Goal: Contribute content: Add original content to the website for others to see

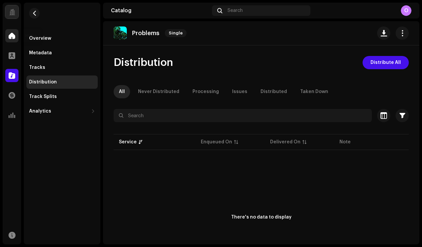
click at [15, 33] on span at bounding box center [12, 35] width 7 height 5
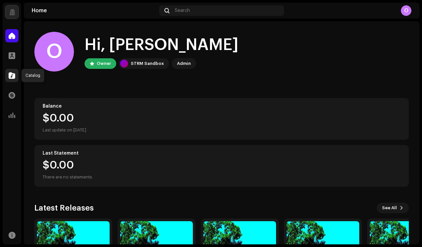
click at [13, 73] on span at bounding box center [12, 75] width 7 height 5
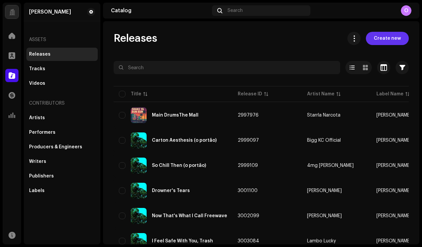
click at [387, 38] on span "Create new" at bounding box center [387, 38] width 27 height 13
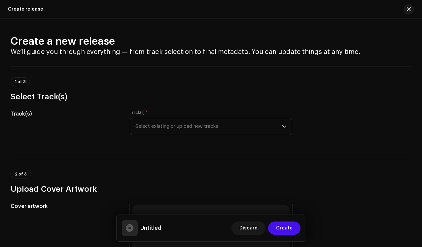
click at [158, 128] on span "Select existing or upload new tracks" at bounding box center [209, 126] width 147 height 17
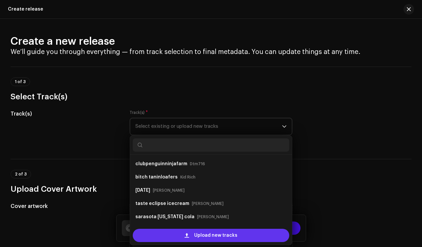
scroll to position [11, 0]
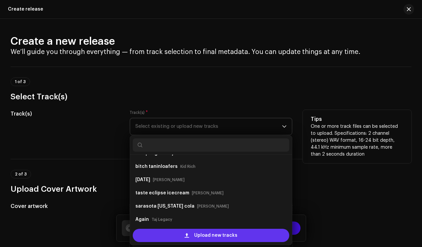
click at [174, 236] on div "Upload new tracks" at bounding box center [211, 234] width 157 height 13
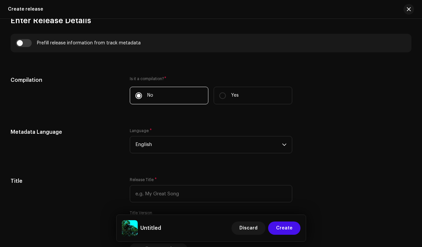
scroll to position [468, 0]
click at [231, 101] on label "Yes" at bounding box center [253, 95] width 79 height 18
click at [226, 98] on input "Yes" at bounding box center [223, 95] width 7 height 7
radio input "true"
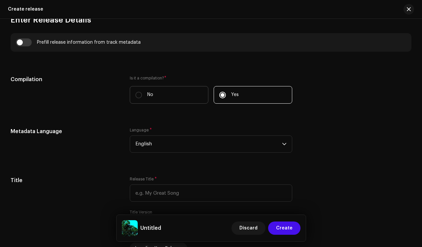
click at [181, 96] on label "No" at bounding box center [169, 95] width 79 height 18
click at [142, 96] on input "No" at bounding box center [139, 95] width 7 height 7
radio input "true"
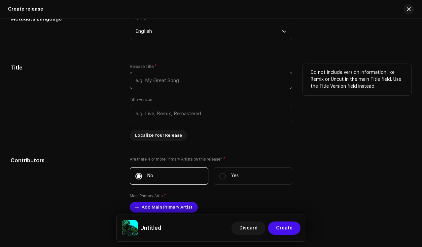
click at [158, 81] on input "text" at bounding box center [211, 80] width 163 height 17
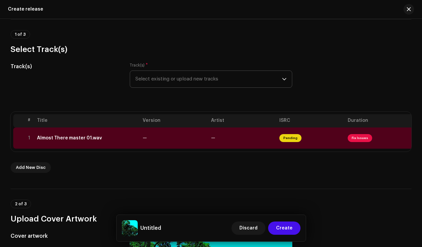
scroll to position [48, 0]
click at [175, 168] on div "Add New Disc" at bounding box center [211, 167] width 401 height 11
click at [197, 139] on td "—" at bounding box center [174, 137] width 68 height 21
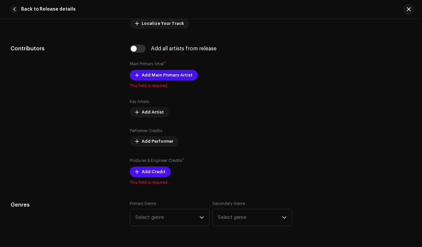
scroll to position [0, 0]
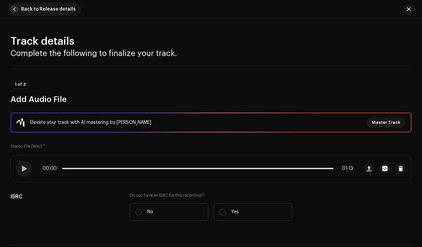
click at [27, 9] on span "Back to Release details" at bounding box center [48, 9] width 55 height 13
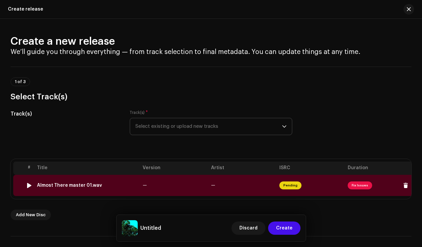
click at [143, 185] on span "—" at bounding box center [145, 185] width 4 height 5
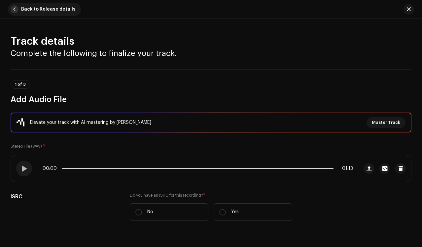
click at [43, 9] on span "Back to Release details" at bounding box center [48, 9] width 55 height 13
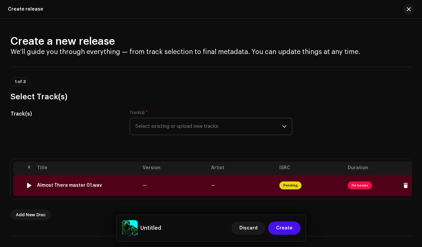
click at [168, 195] on td "—" at bounding box center [174, 185] width 68 height 21
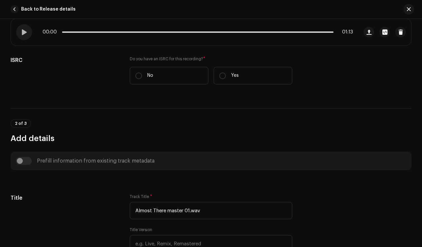
scroll to position [227, 0]
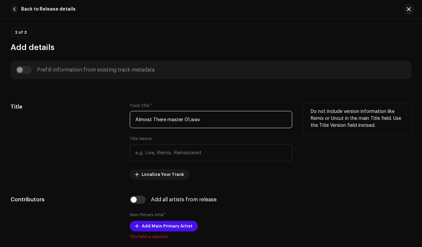
click at [218, 118] on input "Almost There master 01.wav" at bounding box center [211, 119] width 163 height 17
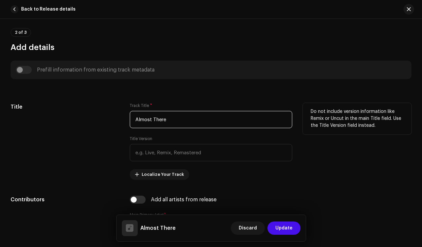
click at [155, 118] on input "Almost There" at bounding box center [211, 119] width 163 height 17
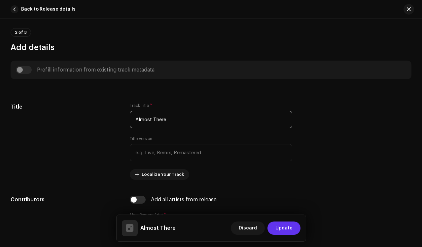
type input "Almost There"
click at [282, 228] on span "Update" at bounding box center [284, 227] width 17 height 13
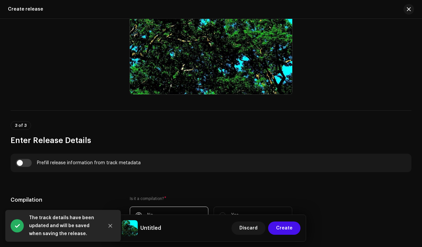
scroll to position [489, 0]
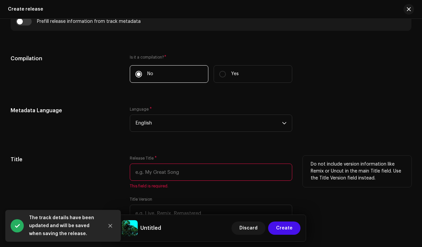
click at [185, 180] on input "text" at bounding box center [211, 171] width 163 height 17
paste input "Almost There"
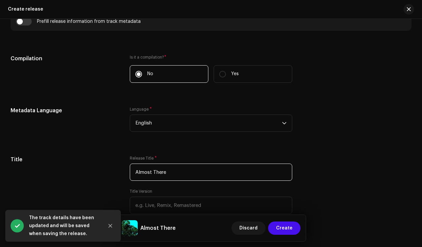
type input "Almost There"
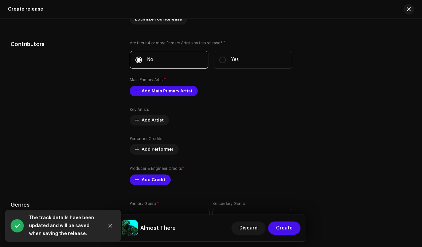
scroll to position [700, 0]
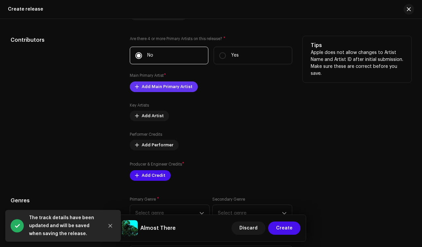
click at [154, 90] on span "Add Main Primary Artist" at bounding box center [167, 86] width 51 height 13
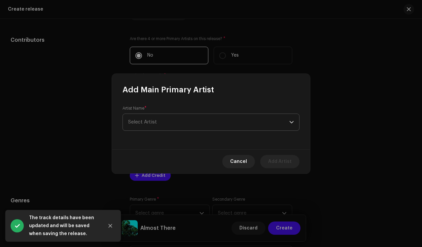
click at [245, 121] on span "Select Artist" at bounding box center [208, 122] width 161 height 17
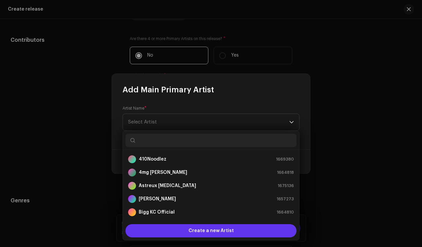
scroll to position [11, 0]
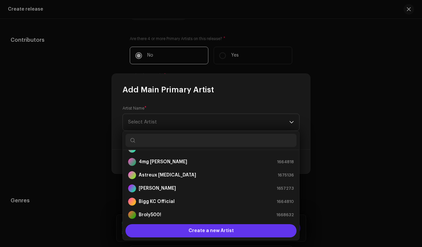
click at [181, 228] on div "Create a new Artist" at bounding box center [211, 230] width 171 height 13
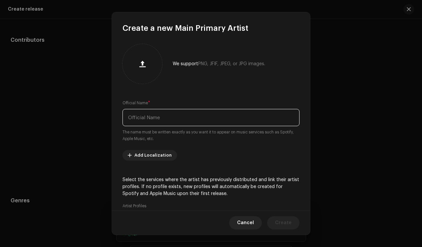
click at [180, 121] on input "text" at bounding box center [211, 117] width 177 height 17
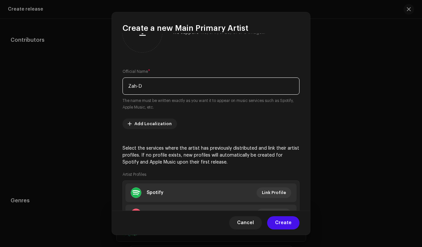
scroll to position [87, 0]
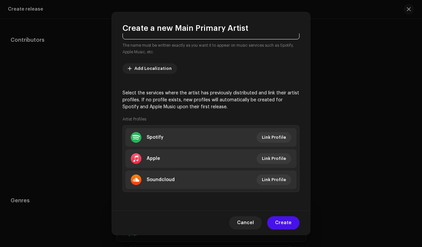
type input "Zah-D"
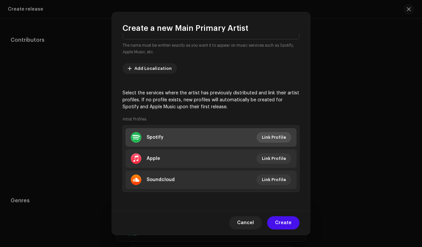
click at [269, 140] on span "Link Profile" at bounding box center [274, 137] width 24 height 13
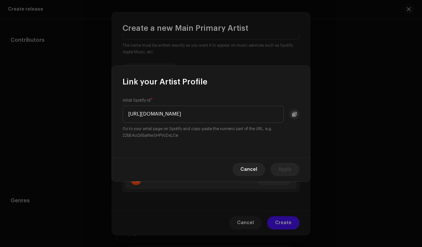
scroll to position [0, 0]
drag, startPoint x: 206, startPoint y: 115, endPoint x: 115, endPoint y: 114, distance: 90.6
click at [115, 114] on div "Artist Spotify Id * [URL][DOMAIN_NAME] Go to your artist page on Spotify and co…" at bounding box center [211, 122] width 198 height 70
click at [151, 116] on input "[URL][DOMAIN_NAME]" at bounding box center [203, 113] width 161 height 17
drag, startPoint x: 201, startPoint y: 116, endPoint x: 118, endPoint y: 114, distance: 83.7
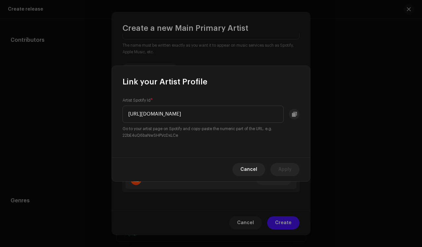
click at [118, 114] on div "Artist Spotify Id * [URL][DOMAIN_NAME] Go to your artist page on Spotify and co…" at bounding box center [211, 122] width 198 height 70
drag, startPoint x: 194, startPoint y: 114, endPoint x: 288, endPoint y: 114, distance: 94.2
click at [288, 114] on div "1SPkhM39hxpRP3goJ7WuvB?si=QDEIAQQ5Qa-T17YRtz1rUw" at bounding box center [211, 113] width 177 height 17
type input "1SPkhM39hxpRP3goJ7WuvB"
click at [289, 171] on span "Apply" at bounding box center [285, 169] width 13 height 13
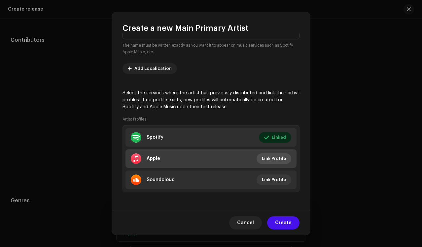
click at [263, 160] on span "Link Profile" at bounding box center [274, 158] width 24 height 13
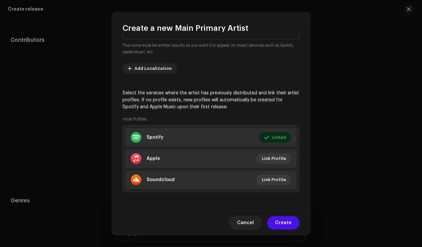
click at [230, 61] on div "Link your Artist Profile Artist Apple Id * Go to your artist page on Apple Musi…" at bounding box center [211, 123] width 422 height 247
click at [293, 226] on button "Create" at bounding box center [283, 222] width 32 height 13
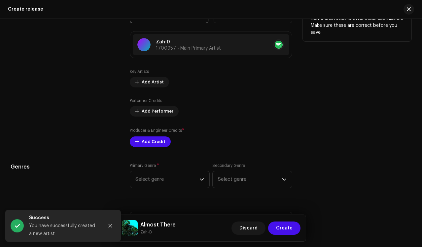
scroll to position [747, 0]
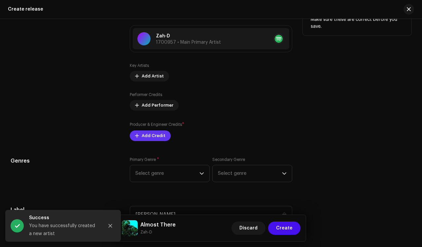
click at [159, 138] on span "Add Credit" at bounding box center [154, 135] width 24 height 13
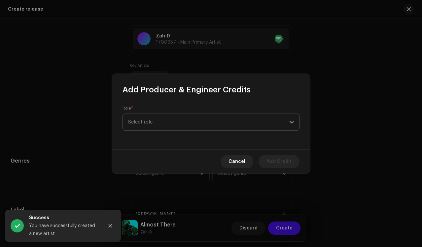
click at [175, 125] on span "Select role" at bounding box center [208, 122] width 161 height 17
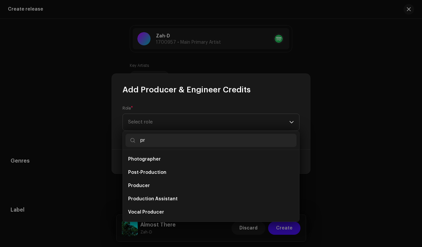
scroll to position [26, 0]
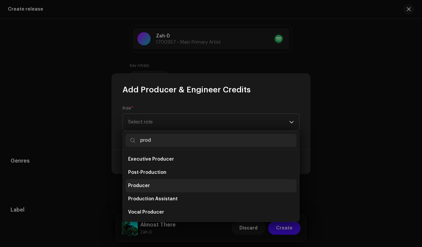
type input "prod"
click at [176, 187] on li "Producer" at bounding box center [211, 185] width 171 height 13
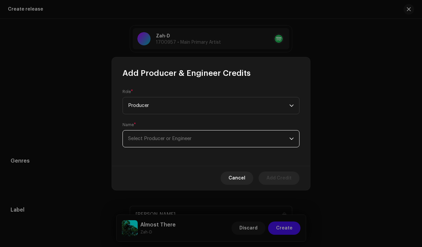
click at [189, 137] on span "Select Producer or Engineer" at bounding box center [159, 138] width 63 height 5
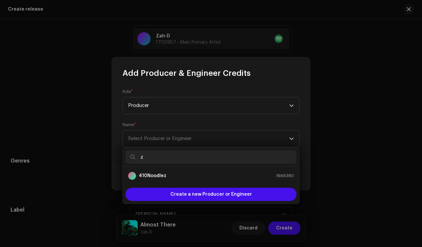
scroll to position [0, 0]
type input "zah"
click at [147, 172] on strong "Zah-D" at bounding box center [146, 175] width 14 height 7
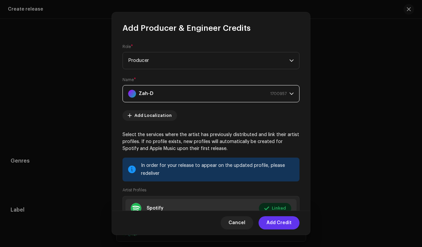
click at [282, 224] on span "Add Credit" at bounding box center [279, 222] width 25 height 13
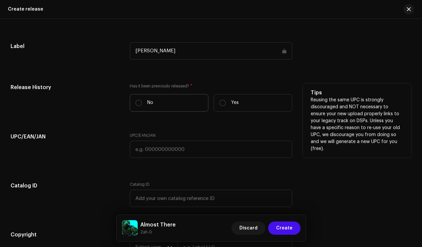
click at [161, 108] on label "No" at bounding box center [169, 103] width 79 height 18
click at [142, 106] on input "No" at bounding box center [139, 103] width 7 height 7
radio input "true"
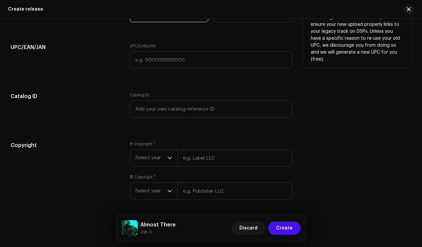
scroll to position [1056, 0]
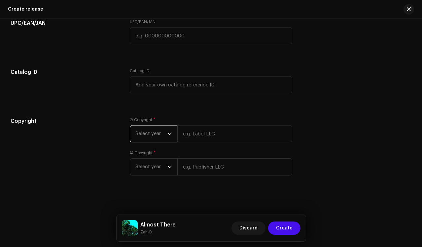
click at [156, 134] on span "Select year" at bounding box center [152, 133] width 32 height 17
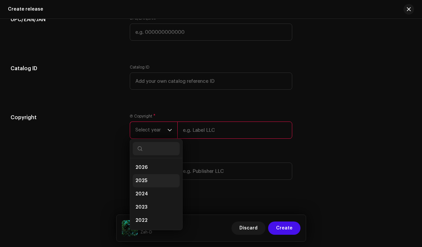
click at [152, 180] on li "2025" at bounding box center [156, 180] width 47 height 13
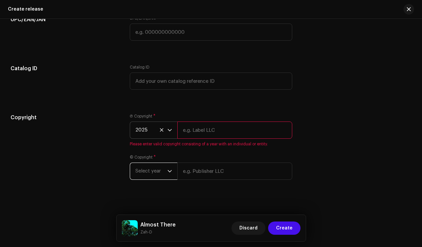
click at [156, 177] on span "Select year" at bounding box center [152, 171] width 32 height 17
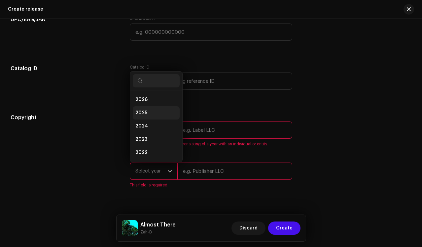
click at [154, 119] on li "2025" at bounding box center [156, 112] width 47 height 13
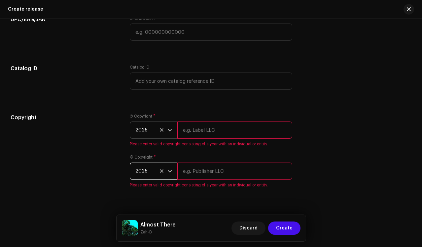
click at [220, 136] on input "text" at bounding box center [235, 129] width 115 height 17
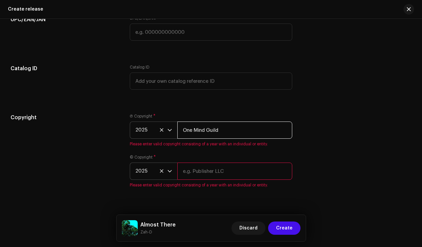
type input "One Mind Guild"
click at [211, 171] on input "text" at bounding box center [235, 170] width 115 height 17
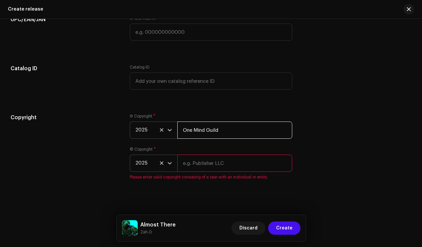
click at [196, 134] on input "One Mind Guild" at bounding box center [235, 129] width 115 height 17
click at [197, 134] on input "One Mind Guild" at bounding box center [235, 129] width 115 height 17
click at [203, 172] on input "text" at bounding box center [235, 162] width 115 height 17
paste input "One Mind Guild"
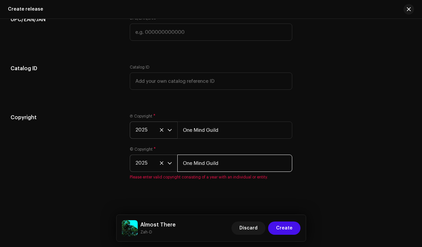
type input "One Mind Guild"
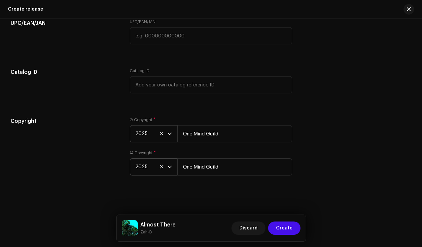
click at [199, 187] on div "Create a new release We’ll guide you through everything — from track selection …" at bounding box center [211, 133] width 422 height 228
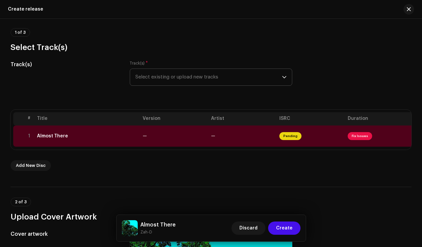
scroll to position [24, 0]
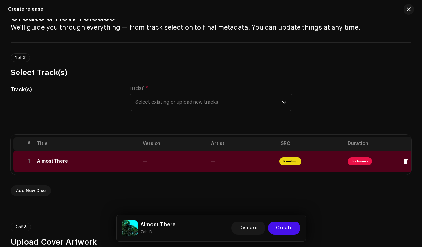
click at [188, 167] on td "—" at bounding box center [174, 160] width 68 height 21
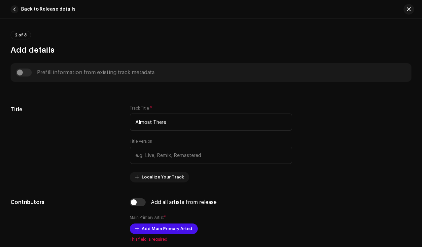
scroll to position [155, 0]
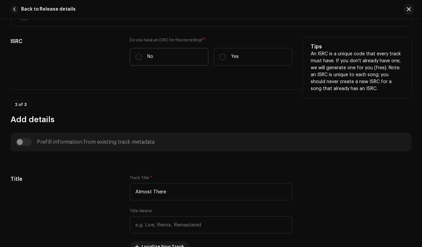
click at [159, 58] on label "No" at bounding box center [169, 57] width 79 height 18
click at [142, 58] on input "No" at bounding box center [139, 57] width 7 height 7
radio input "true"
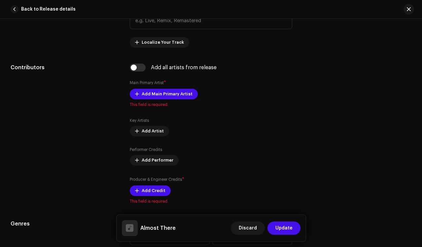
scroll to position [376, 0]
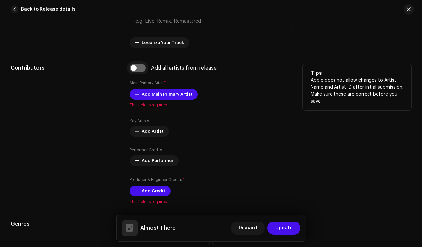
click at [138, 66] on input "checkbox" at bounding box center [138, 68] width 16 height 8
checkbox input "true"
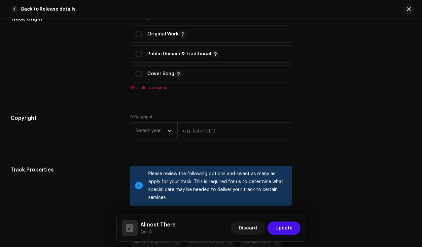
scroll to position [814, 0]
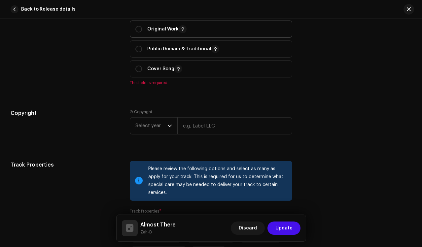
click at [156, 22] on span "Original Work" at bounding box center [212, 29] width 152 height 17
radio input "true"
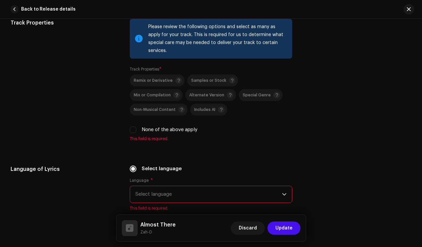
scroll to position [948, 0]
click at [200, 79] on span "Samples or Stock" at bounding box center [208, 81] width 35 height 4
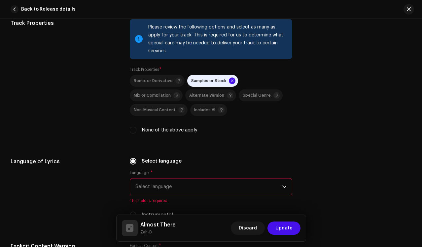
click at [200, 77] on div "Samples or Stock" at bounding box center [213, 80] width 44 height 7
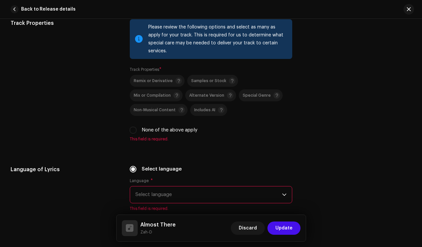
click at [132, 119] on div "Remix or Derivative Samples or Stock Mix or Compilation Alternate Version Speci…" at bounding box center [211, 104] width 163 height 59
click at [132, 127] on input "None of the above apply" at bounding box center [133, 130] width 7 height 7
checkbox input "true"
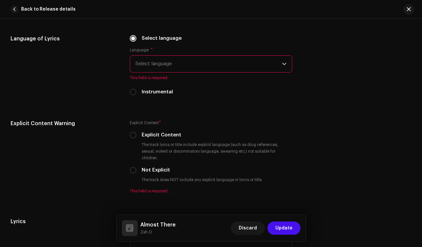
scroll to position [1071, 0]
click at [174, 60] on span "Select language" at bounding box center [209, 63] width 147 height 17
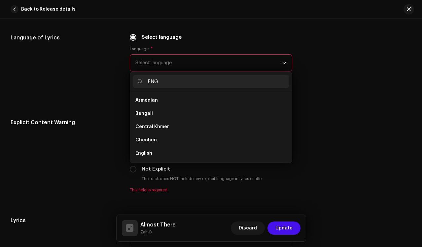
scroll to position [0, 0]
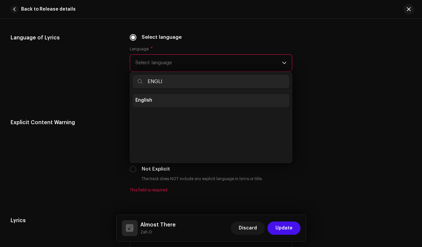
type input "ENGLI"
click at [156, 94] on li "English" at bounding box center [211, 100] width 157 height 13
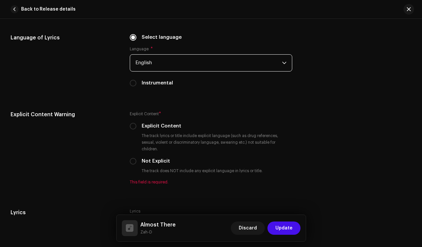
click at [92, 87] on div "Language of Lyrics" at bounding box center [65, 64] width 109 height 61
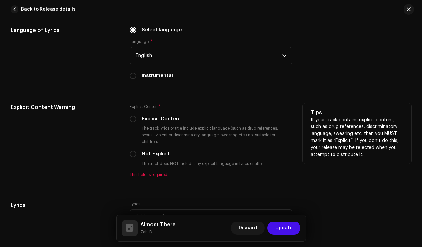
scroll to position [1079, 0]
click at [132, 150] on input "Not Explicit" at bounding box center [133, 153] width 7 height 7
radio input "true"
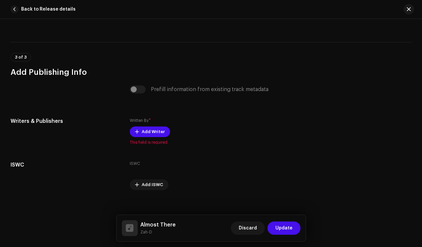
scroll to position [1286, 0]
click at [146, 125] on span "Add Writer" at bounding box center [153, 131] width 23 height 13
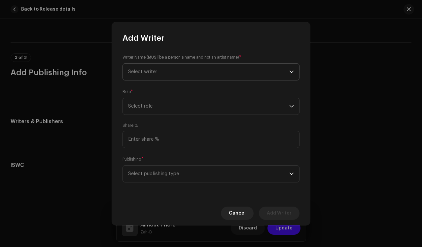
click at [171, 66] on span "Select writer" at bounding box center [208, 71] width 161 height 17
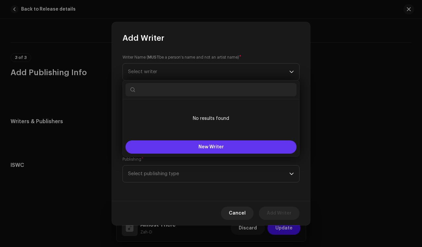
click at [175, 147] on button "New Writer" at bounding box center [211, 146] width 171 height 13
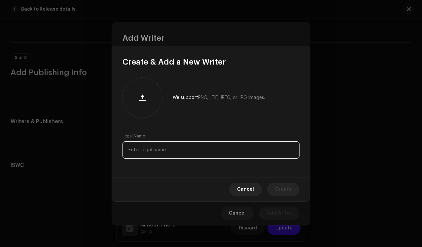
click at [178, 154] on input "text" at bounding box center [211, 149] width 177 height 17
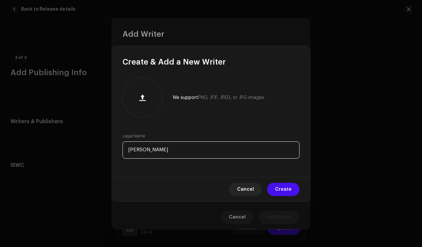
click at [144, 150] on input "[PERSON_NAME]" at bounding box center [211, 149] width 177 height 17
type input "[PERSON_NAME]"
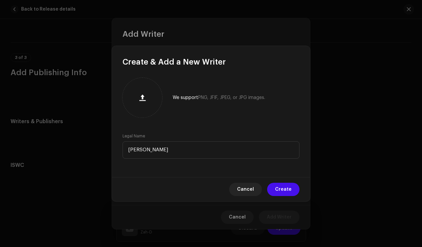
click at [265, 178] on div "Cancel Create" at bounding box center [211, 189] width 198 height 24
click at [287, 189] on span "Create" at bounding box center [283, 188] width 17 height 13
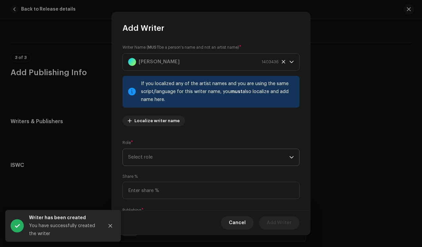
click at [185, 113] on div "Writer Name ( MUST be a person's name and not an artist name) * [PERSON_NAME] 1…" at bounding box center [211, 87] width 177 height 87
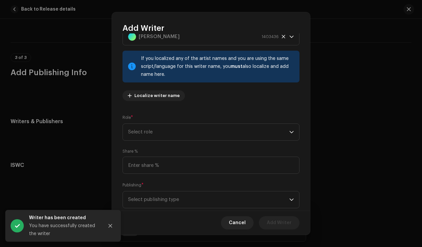
scroll to position [26, 0]
click at [175, 128] on span "Select role" at bounding box center [208, 131] width 161 height 17
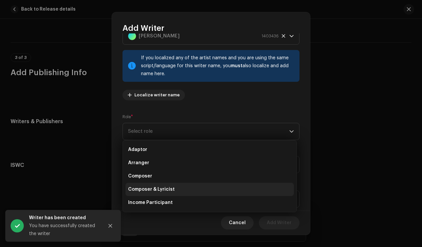
click at [154, 189] on span "Composer & Lyricist" at bounding box center [151, 189] width 47 height 7
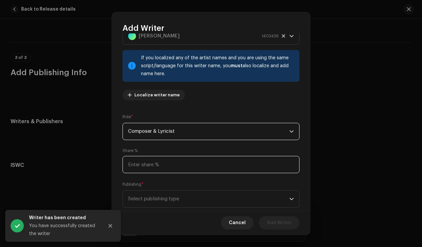
click at [163, 161] on input at bounding box center [211, 164] width 177 height 17
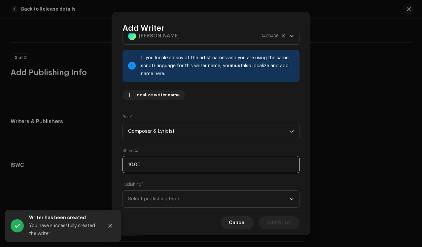
type input "100.00"
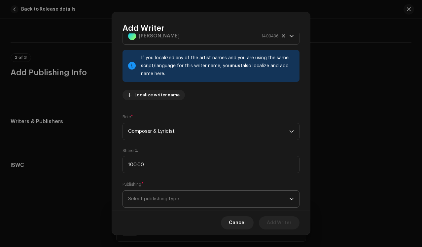
click at [152, 193] on span "Select publishing type" at bounding box center [208, 198] width 161 height 17
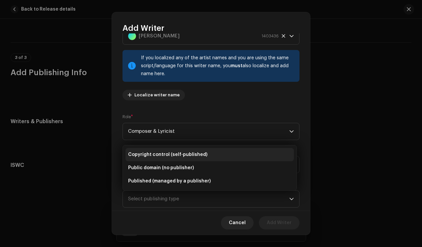
click at [154, 148] on li "Copyright control (self-published)" at bounding box center [210, 154] width 169 height 13
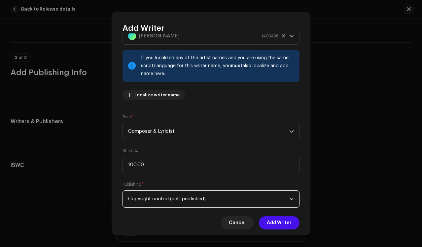
click at [186, 182] on div "Publishing * Copyright control (self-published)" at bounding box center [211, 194] width 177 height 26
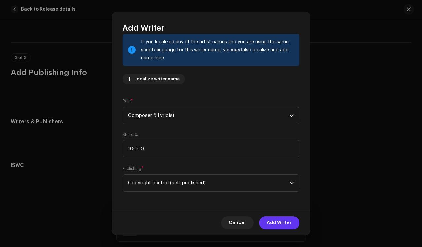
click at [272, 221] on span "Add Writer" at bounding box center [279, 222] width 25 height 13
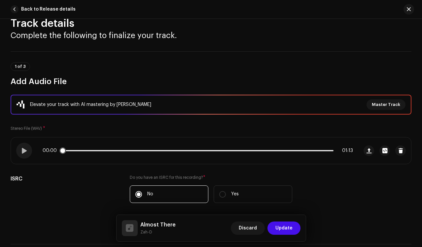
scroll to position [0, 0]
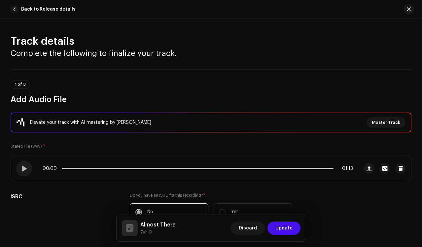
click at [275, 227] on button "Update" at bounding box center [284, 227] width 33 height 13
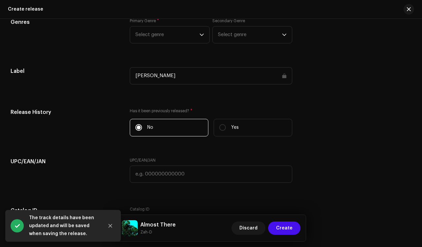
scroll to position [949, 0]
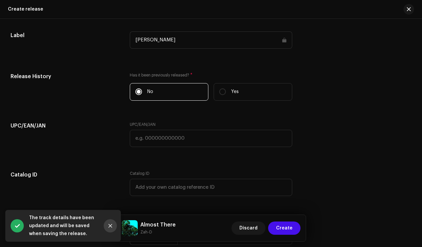
click at [109, 225] on icon "Close" at bounding box center [110, 225] width 5 height 5
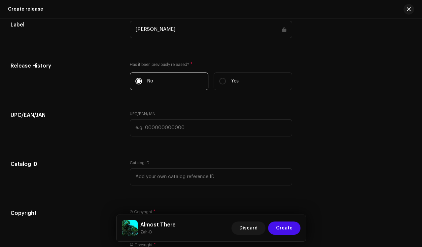
scroll to position [1055, 0]
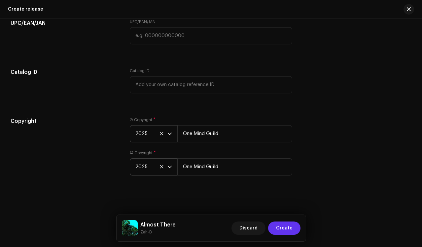
click at [286, 234] on span "Create" at bounding box center [284, 227] width 17 height 13
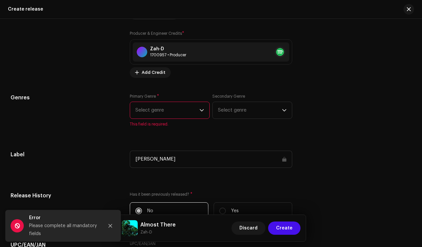
scroll to position [809, 0]
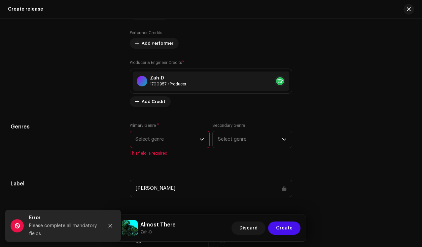
click at [165, 141] on span "Select genre" at bounding box center [168, 139] width 64 height 17
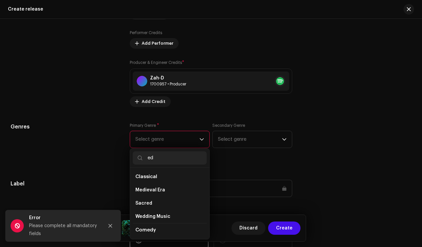
type input "e"
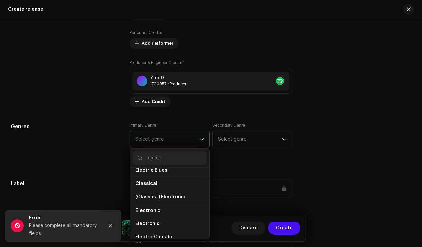
scroll to position [47, 0]
type input "elect"
click at [152, 222] on span "Electronic" at bounding box center [148, 223] width 24 height 7
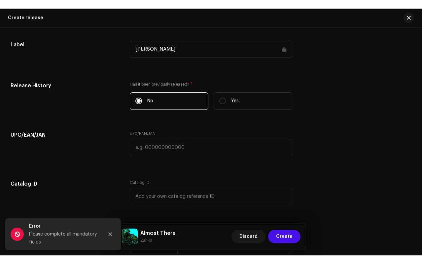
scroll to position [1055, 0]
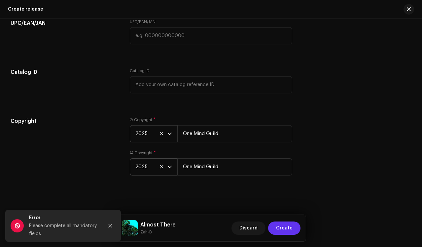
click at [280, 228] on span "Create" at bounding box center [284, 227] width 17 height 13
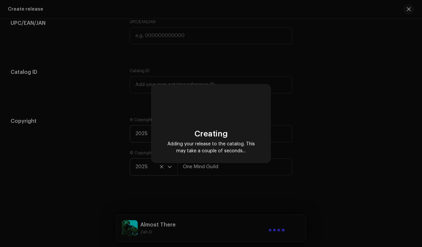
click at [212, 106] on icon at bounding box center [211, 106] width 36 height 36
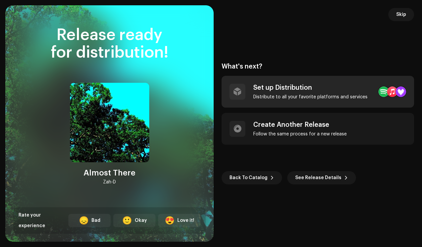
click at [258, 90] on div "Set up Distribution" at bounding box center [311, 88] width 114 height 8
